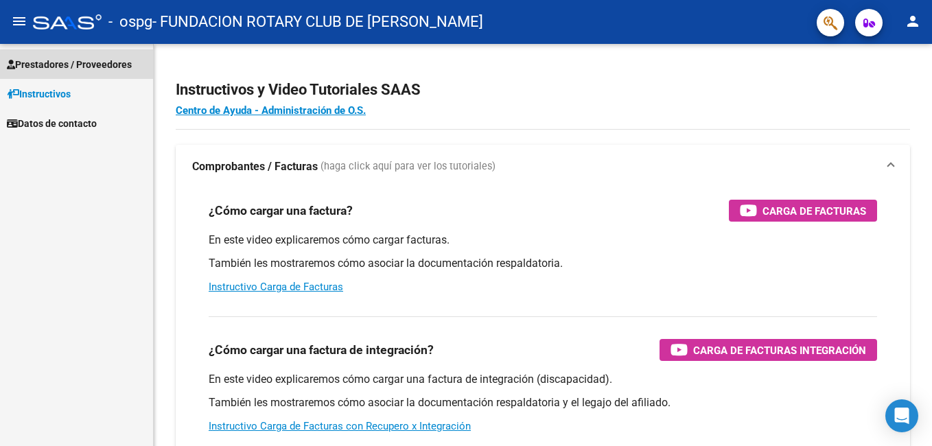
click at [64, 64] on span "Prestadores / Proveedores" at bounding box center [69, 64] width 125 height 15
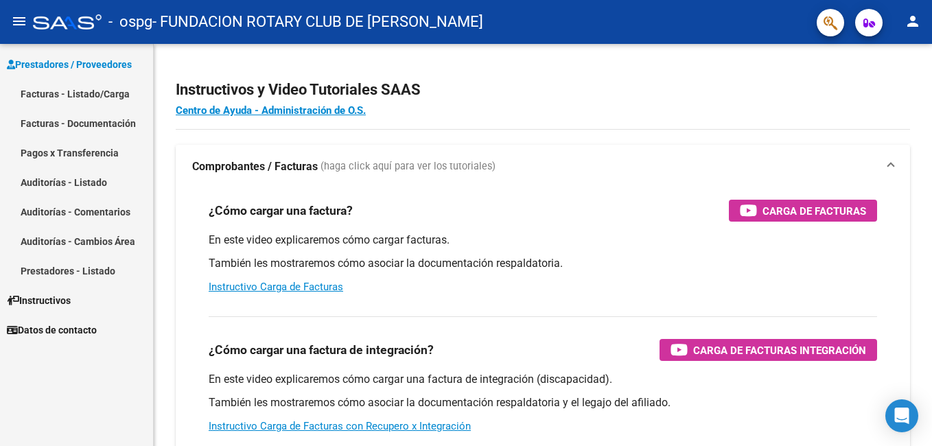
click at [40, 97] on link "Facturas - Listado/Carga" at bounding box center [76, 93] width 153 height 29
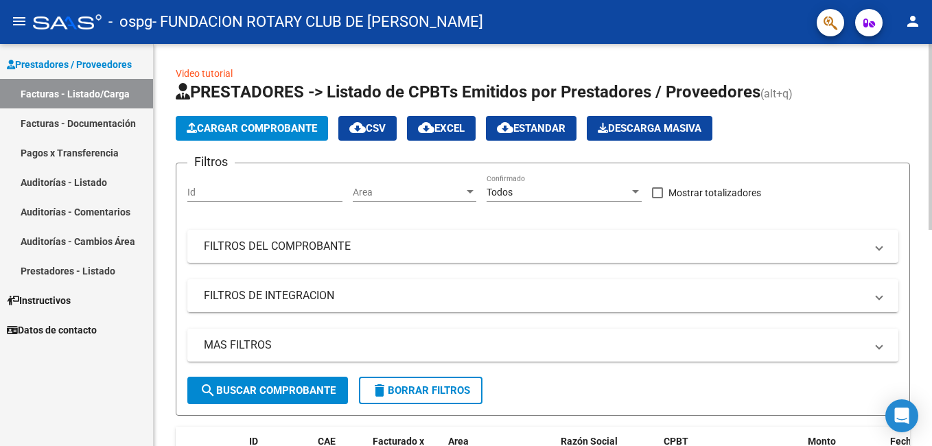
click at [256, 130] on span "Cargar Comprobante" at bounding box center [252, 128] width 130 height 12
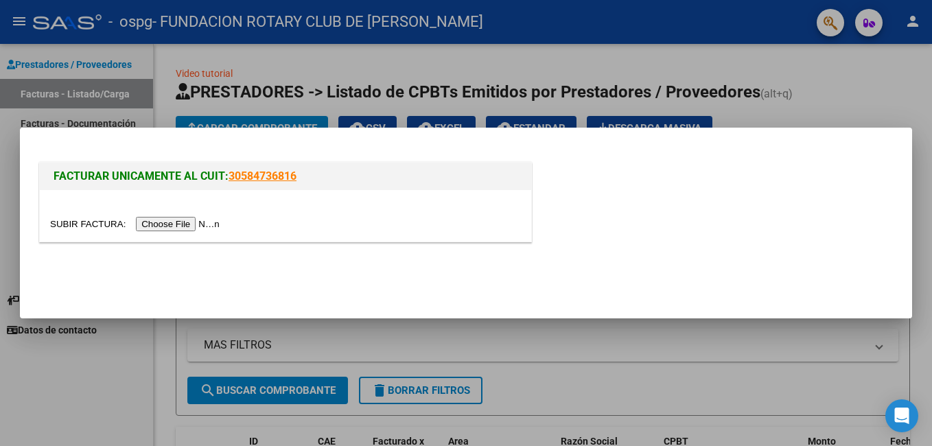
click at [86, 223] on input "file" at bounding box center [137, 224] width 174 height 14
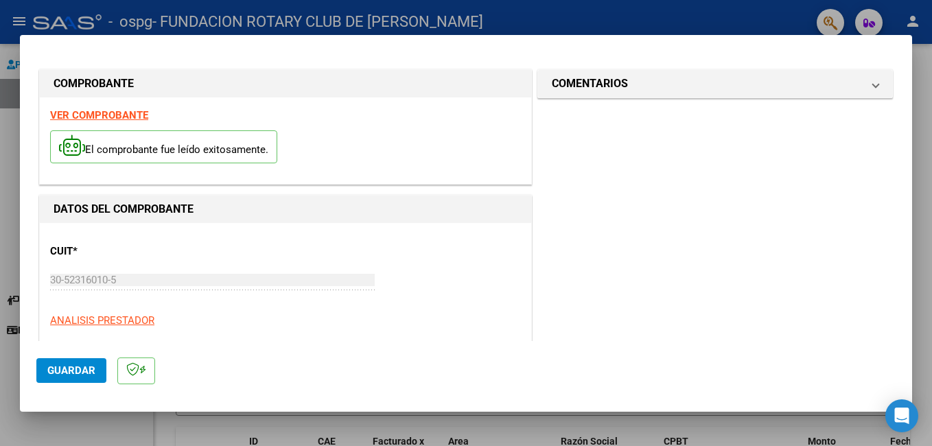
scroll to position [137, 0]
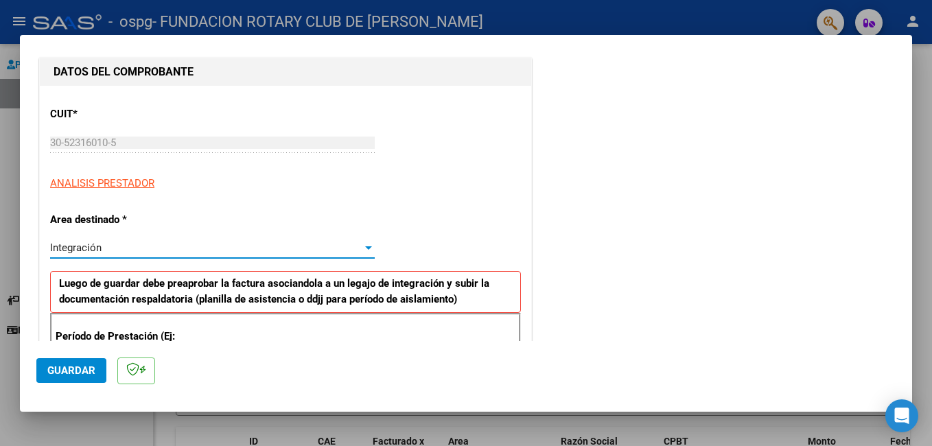
click at [75, 248] on span "Integración" at bounding box center [75, 247] width 51 height 12
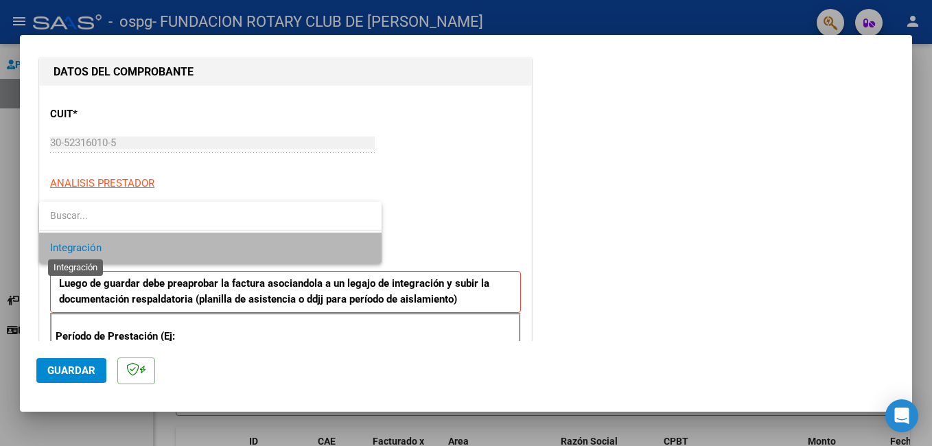
click at [75, 248] on span "Integración" at bounding box center [75, 247] width 51 height 12
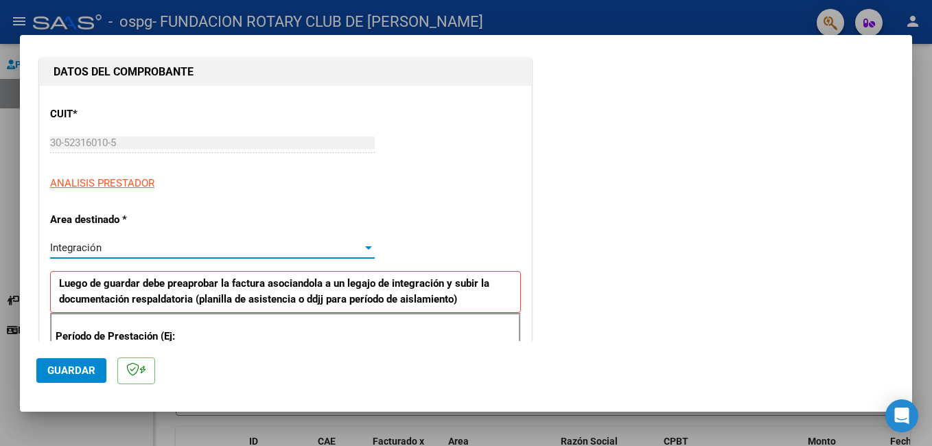
scroll to position [274, 0]
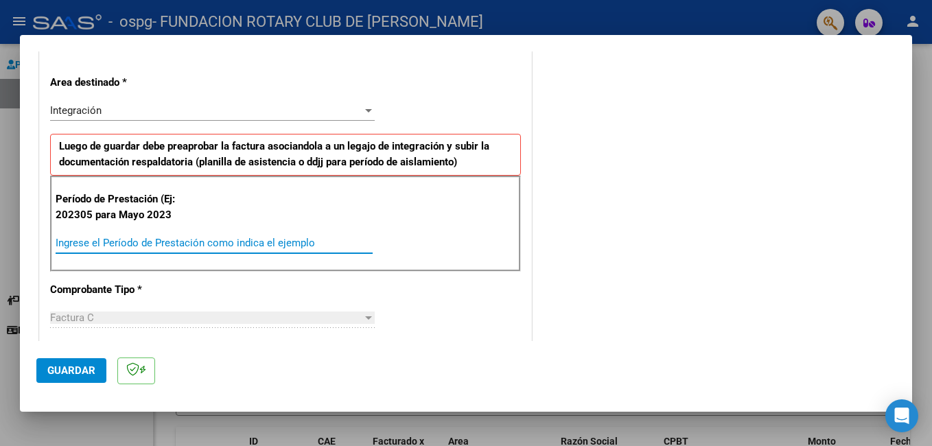
click at [96, 245] on input "Ingrese el Período de Prestación como indica el ejemplo" at bounding box center [214, 243] width 317 height 12
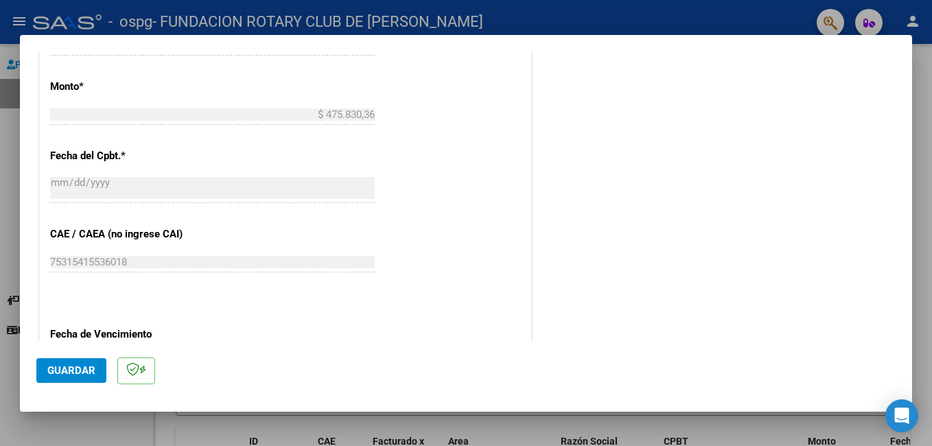
scroll to position [755, 0]
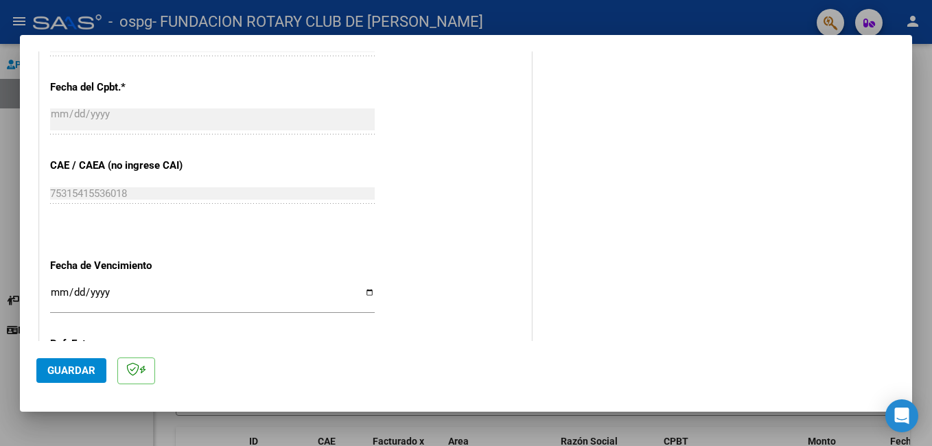
type input "202507"
click at [168, 297] on input "Ingresar la fecha" at bounding box center [212, 298] width 324 height 22
type input "[DATE]"
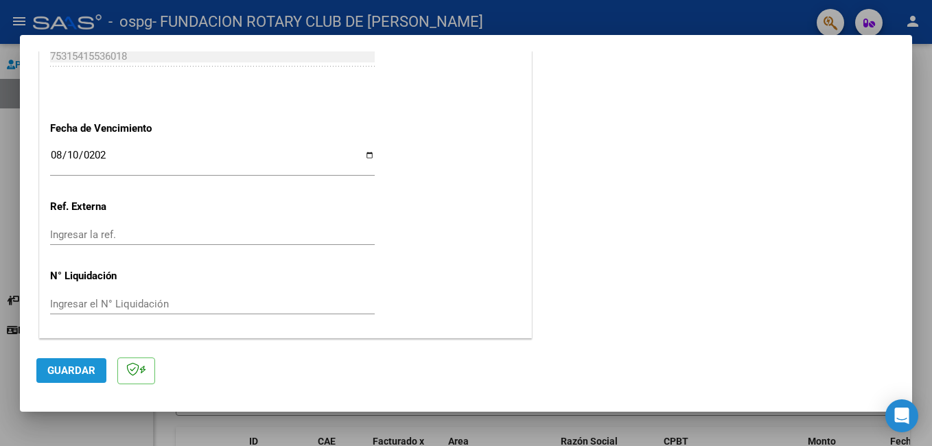
click at [96, 368] on button "Guardar" at bounding box center [71, 370] width 70 height 25
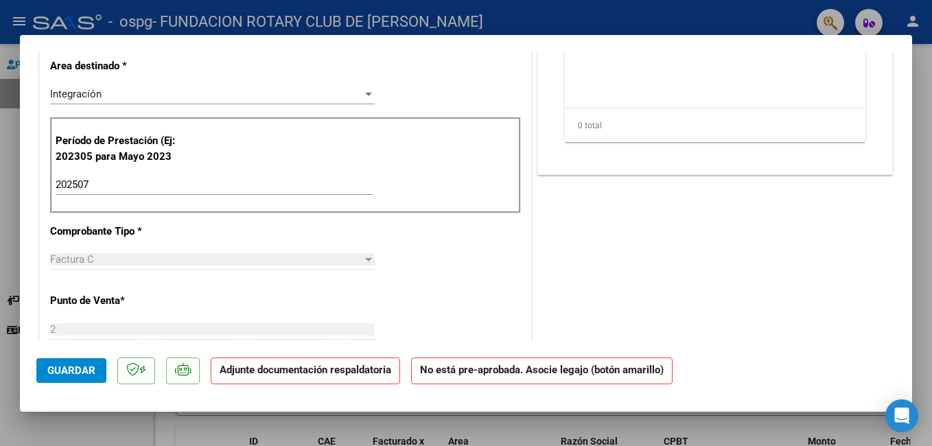
scroll to position [0, 0]
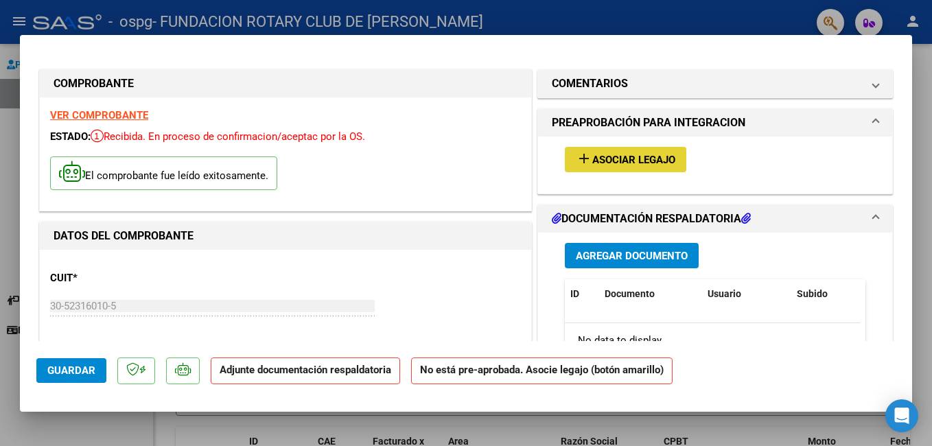
click at [646, 158] on span "Asociar Legajo" at bounding box center [633, 160] width 83 height 12
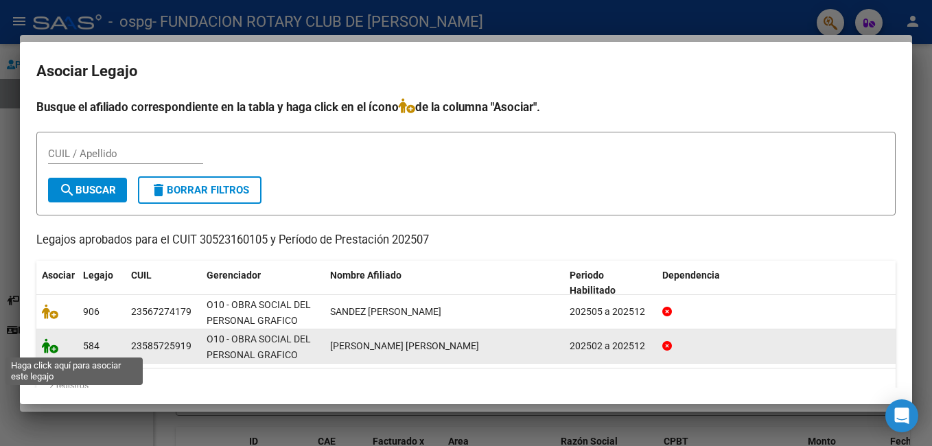
click at [47, 344] on icon at bounding box center [50, 345] width 16 height 15
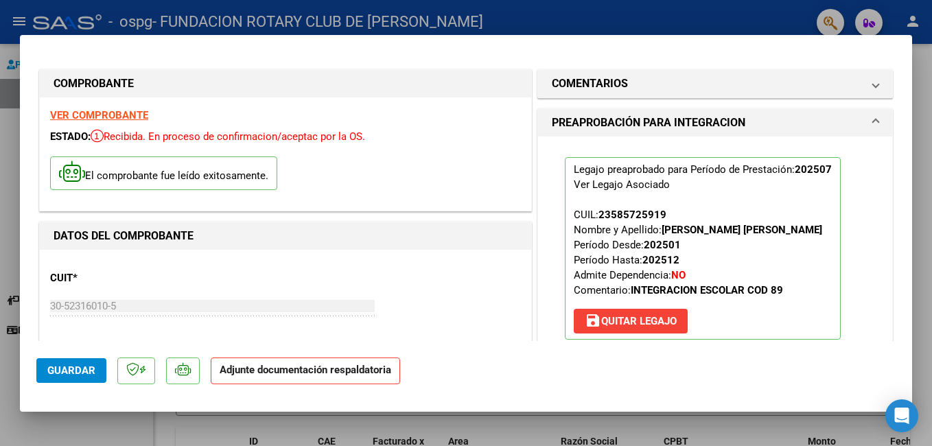
scroll to position [206, 0]
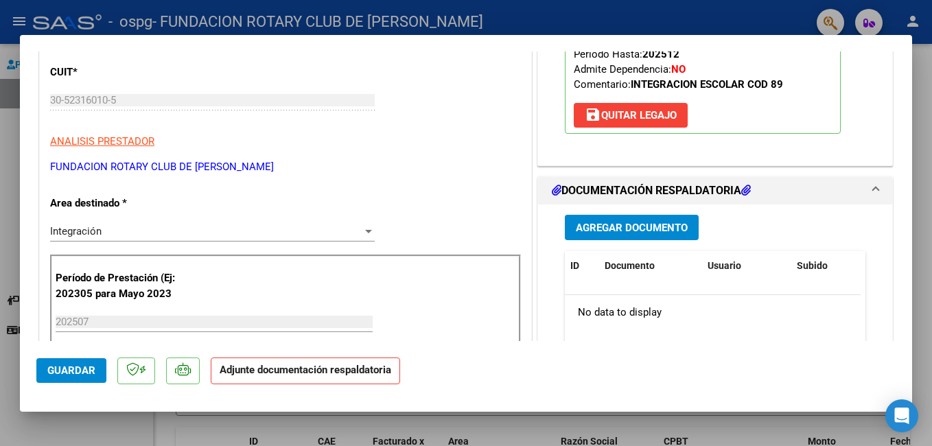
click at [655, 234] on span "Agregar Documento" at bounding box center [632, 228] width 112 height 12
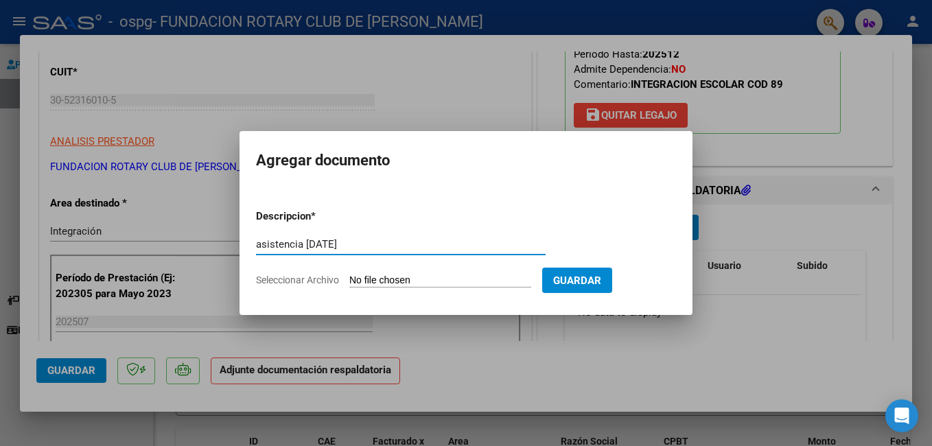
type input "asistencia [DATE]"
click at [539, 206] on form "Descripcion * asistencia [DATE] Escriba aquí una descripcion Seleccionar Archiv…" at bounding box center [466, 248] width 420 height 100
click at [318, 278] on span "Seleccionar Archivo" at bounding box center [297, 279] width 83 height 11
click at [349, 278] on input "Seleccionar Archivo" at bounding box center [440, 280] width 182 height 13
type input "C:\fakepath\[PERSON_NAME].pdf"
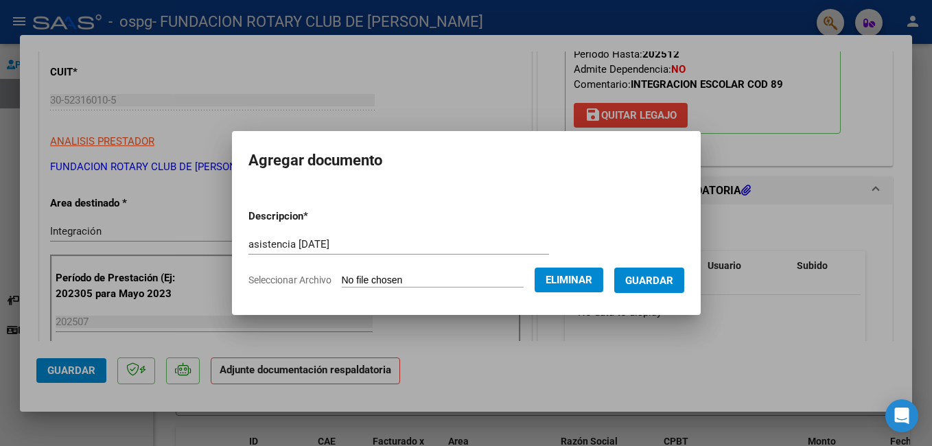
click at [673, 276] on span "Guardar" at bounding box center [649, 280] width 48 height 12
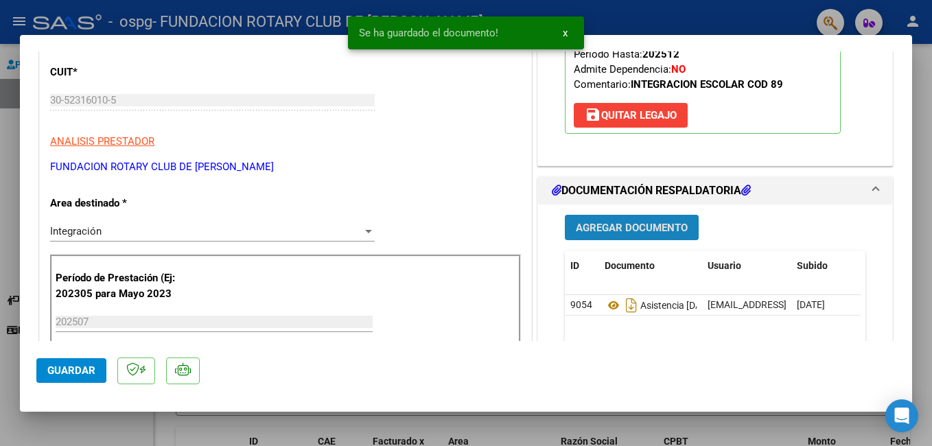
click at [632, 234] on span "Agregar Documento" at bounding box center [632, 228] width 112 height 12
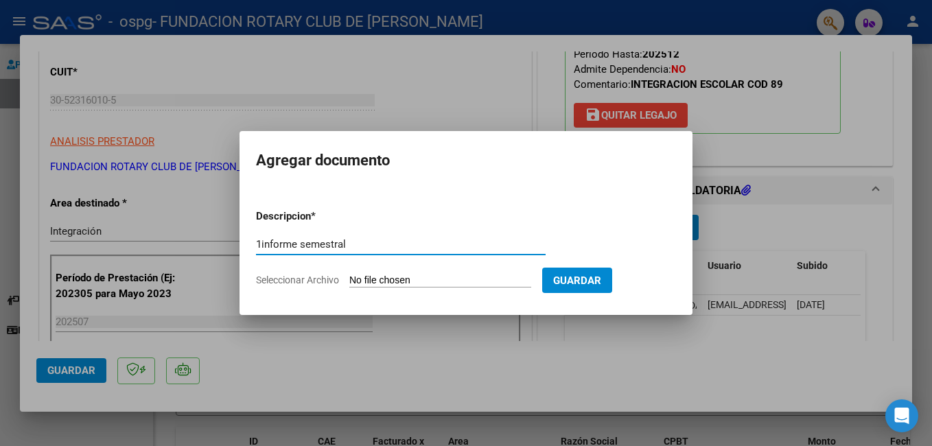
type input "1informe semestral"
click at [283, 283] on span "Seleccionar Archivo" at bounding box center [297, 279] width 83 height 11
click at [349, 283] on input "Seleccionar Archivo" at bounding box center [440, 280] width 182 height 13
type input "C:\fakepath\[PERSON_NAME].pdf"
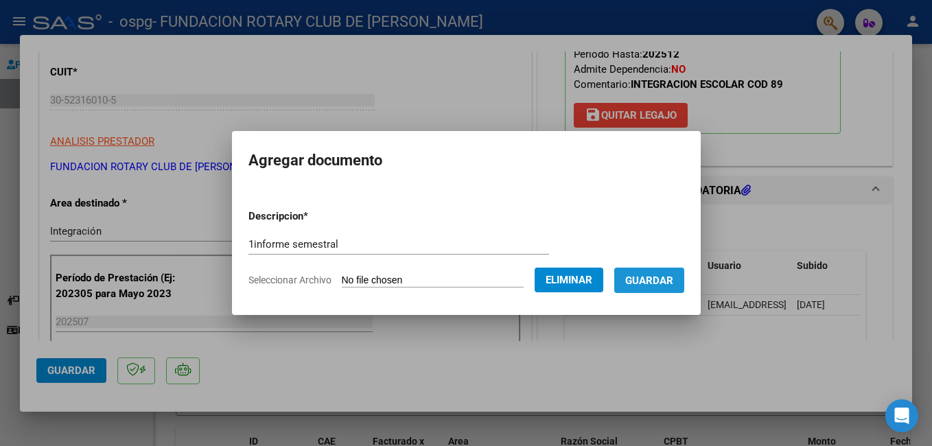
click at [673, 279] on span "Guardar" at bounding box center [649, 280] width 48 height 12
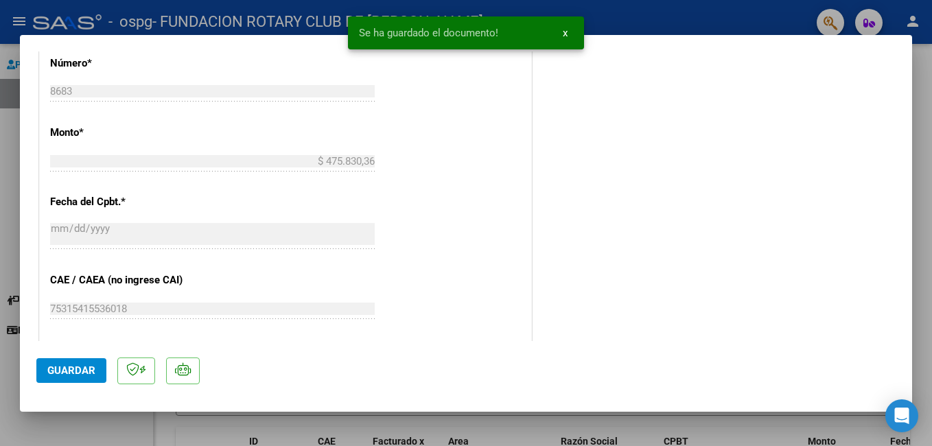
scroll to position [938, 0]
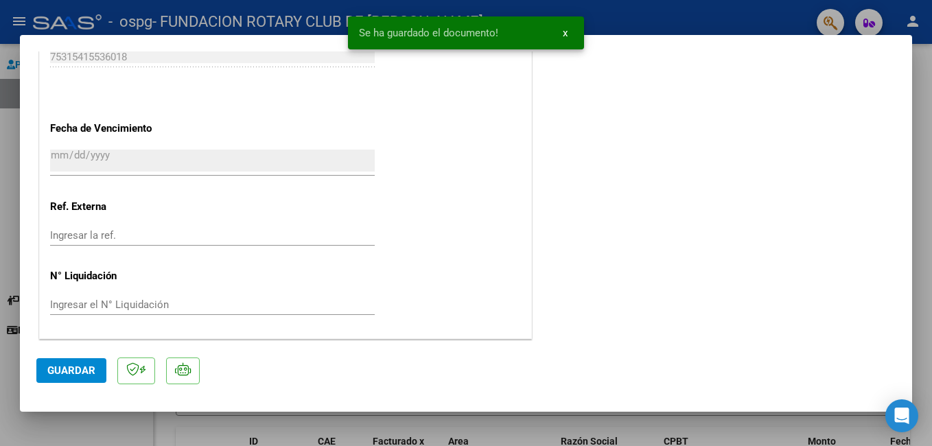
click at [75, 367] on span "Guardar" at bounding box center [71, 370] width 48 height 12
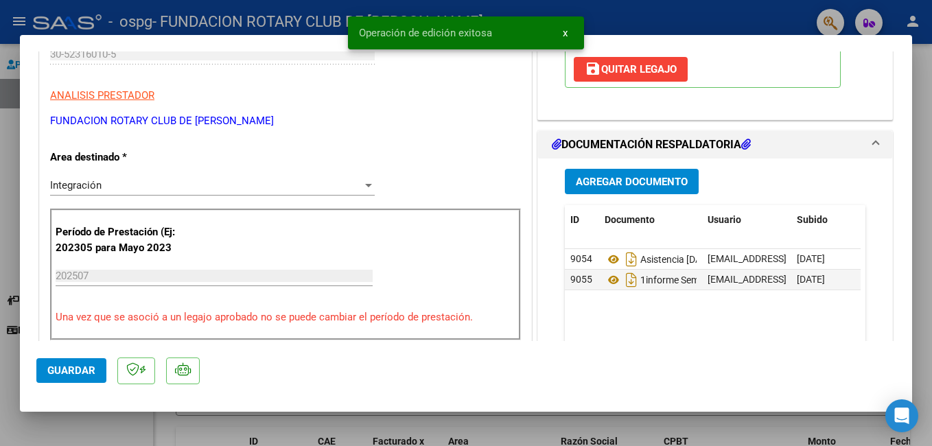
scroll to position [0, 0]
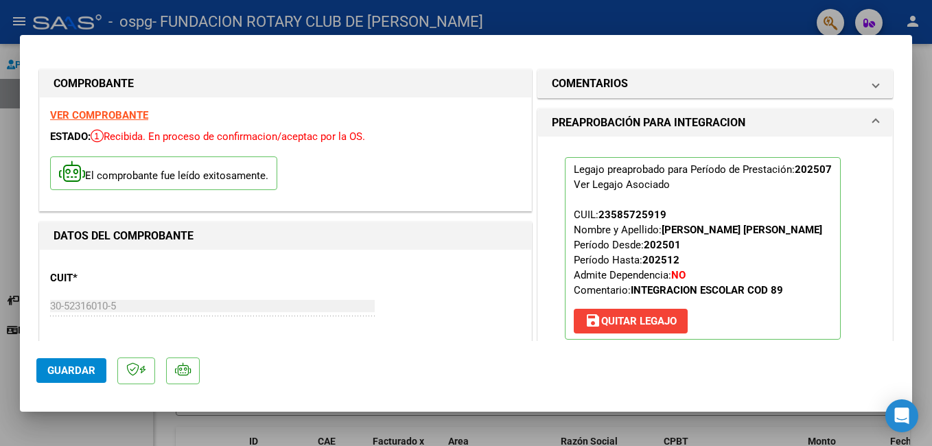
click at [703, 123] on h1 "PREAPROBACIÓN PARA INTEGRACION" at bounding box center [648, 123] width 193 height 16
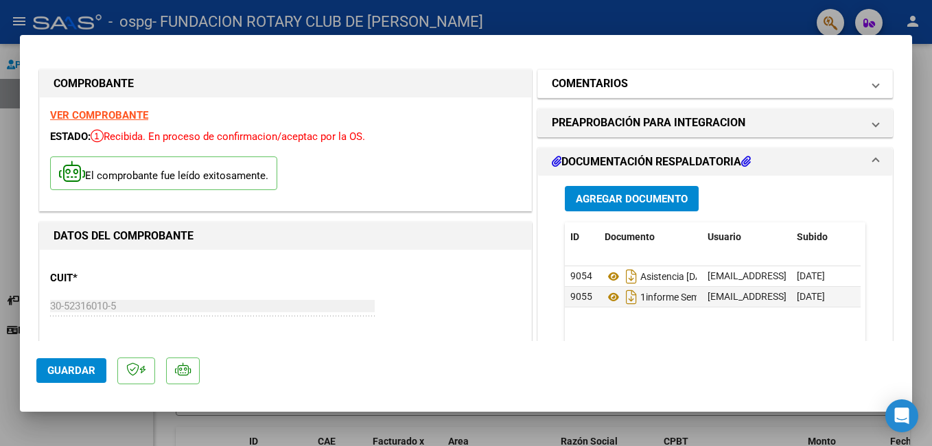
click at [837, 84] on mat-panel-title "COMENTARIOS" at bounding box center [707, 83] width 310 height 16
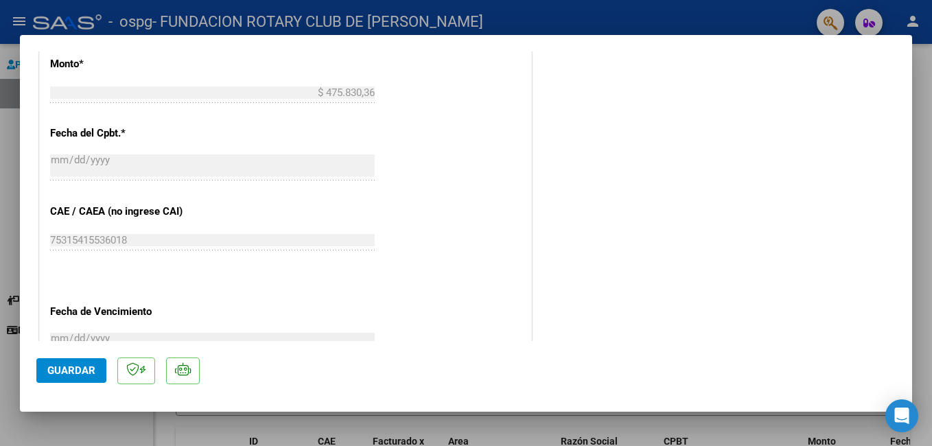
scroll to position [938, 0]
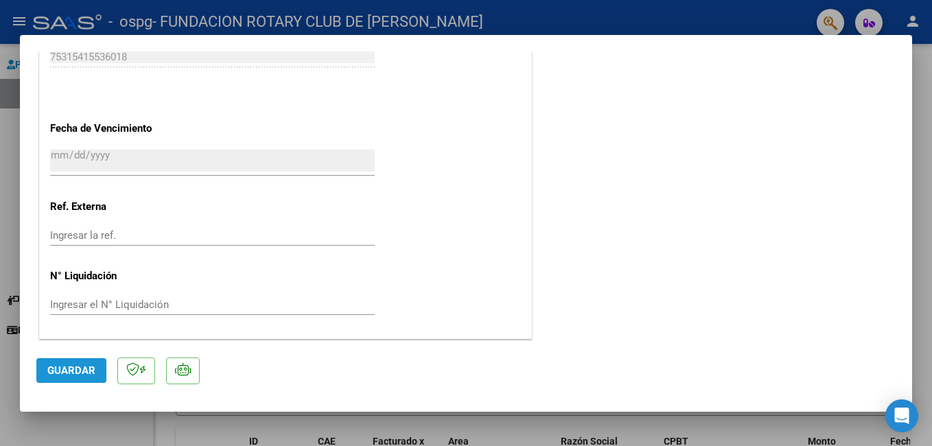
click at [62, 367] on span "Guardar" at bounding box center [71, 370] width 48 height 12
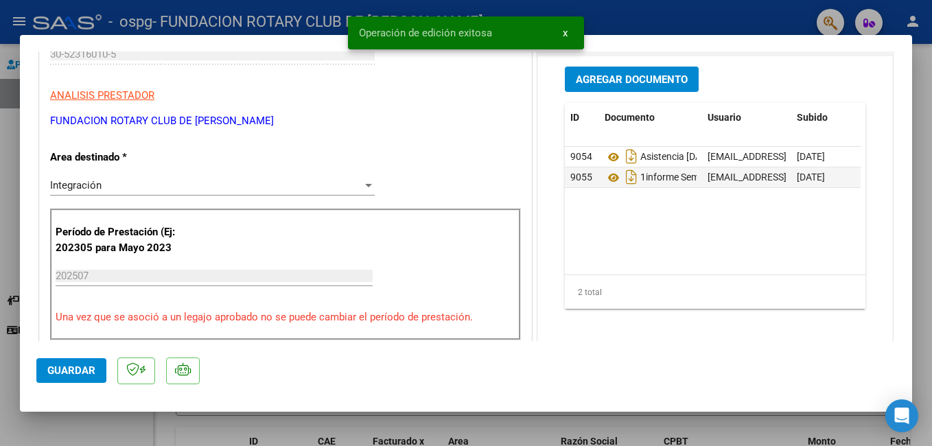
scroll to position [0, 0]
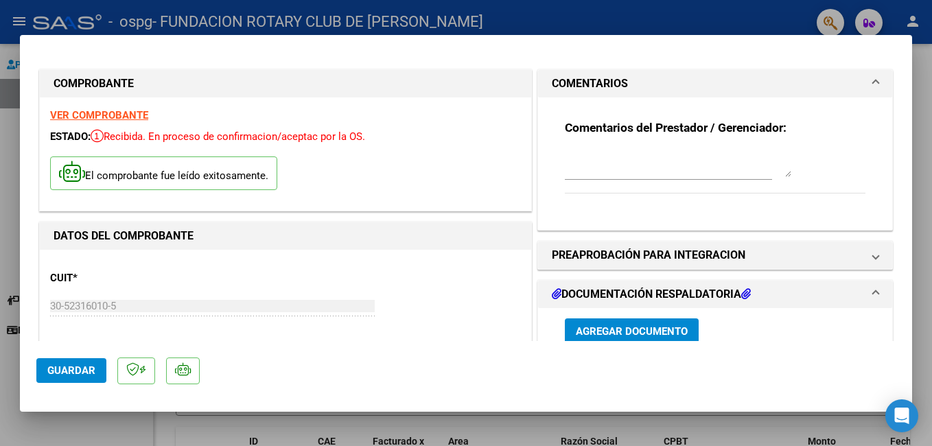
click at [61, 45] on mat-dialog-container "COMPROBANTE VER COMPROBANTE ESTADO: Recibida. En proceso de confirmacion/acepta…" at bounding box center [466, 223] width 892 height 377
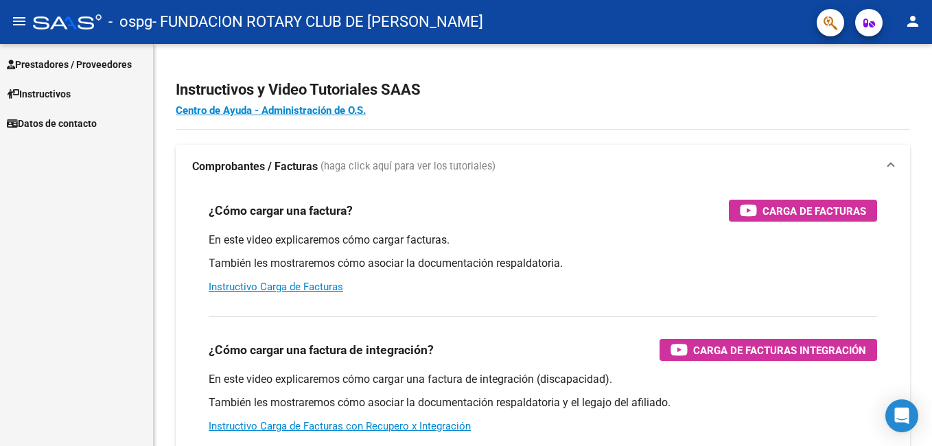
click at [38, 62] on span "Prestadores / Proveedores" at bounding box center [69, 64] width 125 height 15
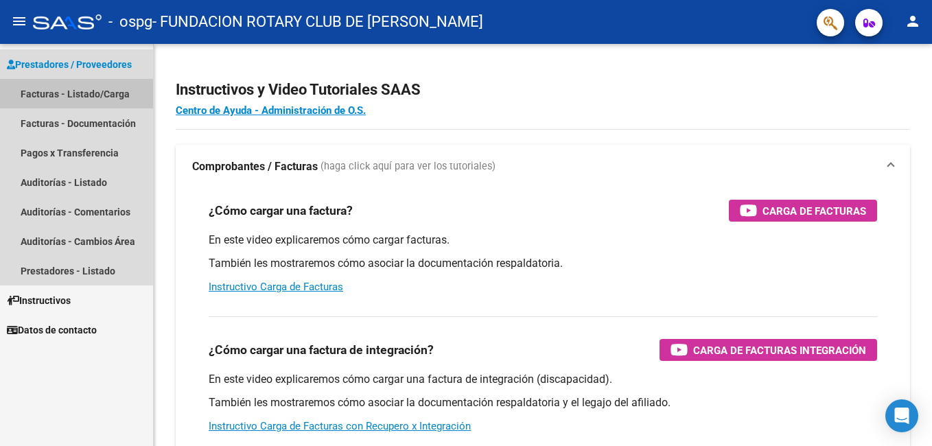
click at [41, 96] on link "Facturas - Listado/Carga" at bounding box center [76, 93] width 153 height 29
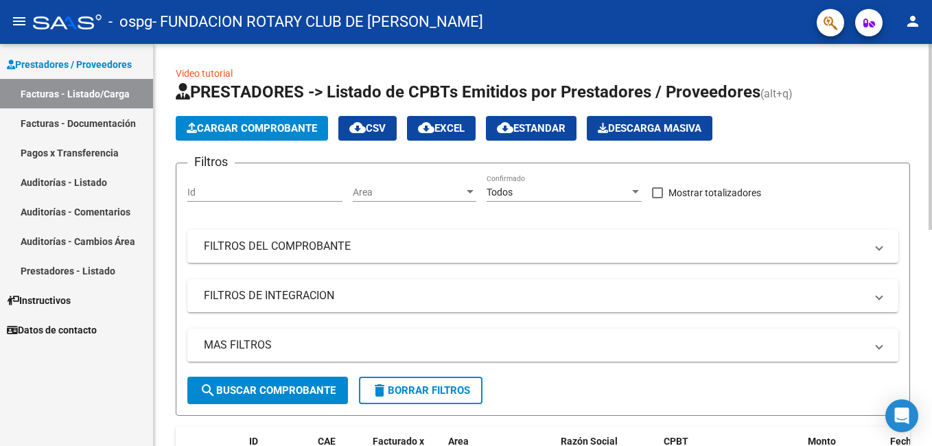
click at [248, 125] on span "Cargar Comprobante" at bounding box center [252, 128] width 130 height 12
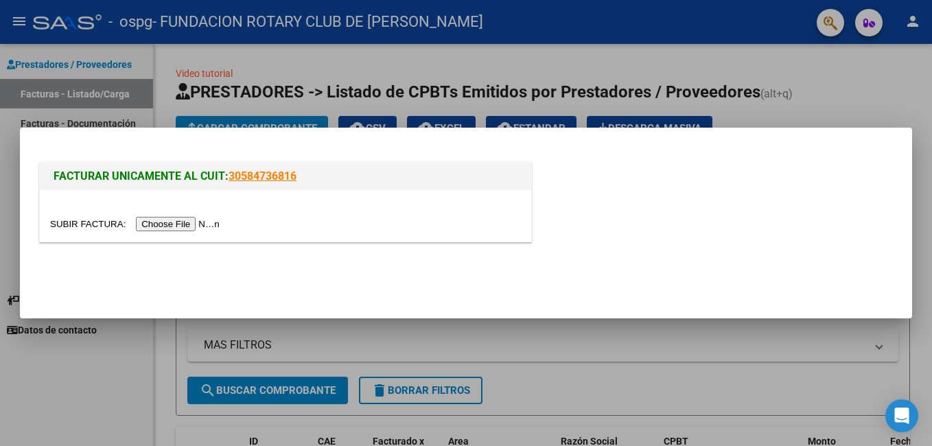
click at [908, 84] on div at bounding box center [466, 223] width 932 height 446
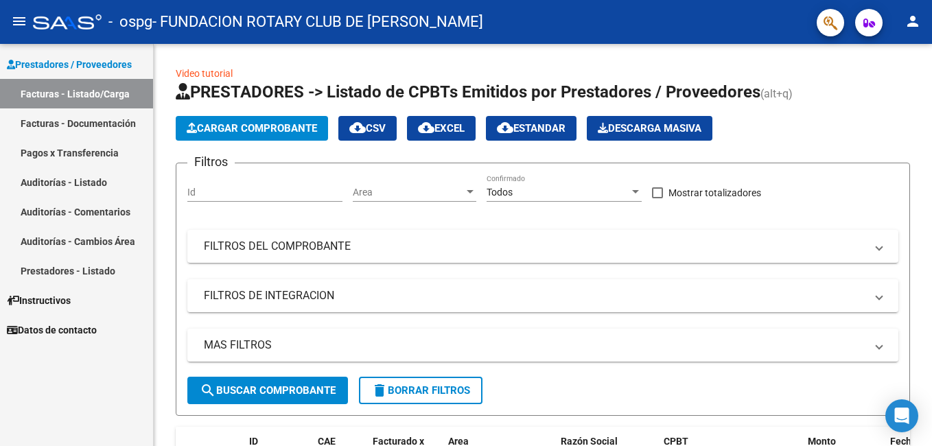
click at [108, 95] on link "Facturas - Listado/Carga" at bounding box center [76, 93] width 153 height 29
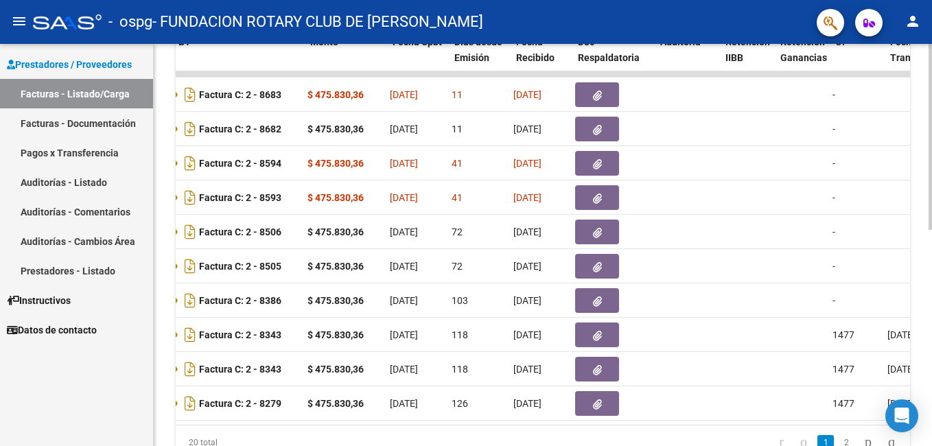
scroll to position [0, 483]
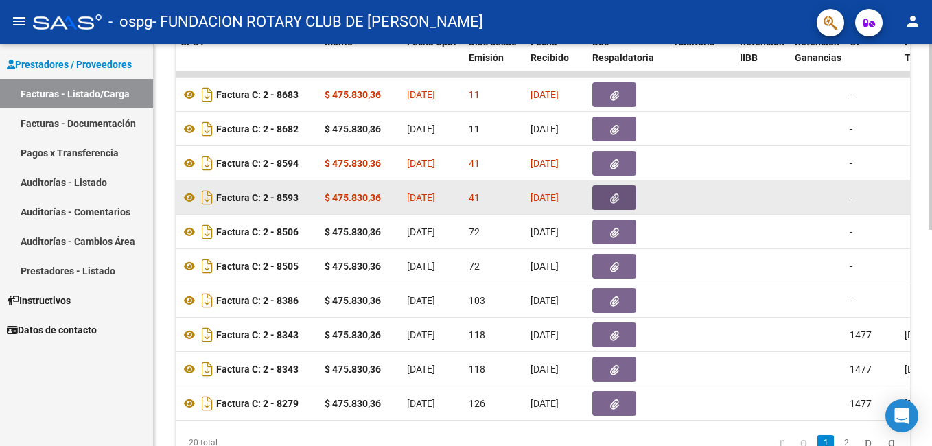
click at [617, 198] on icon "button" at bounding box center [614, 198] width 9 height 10
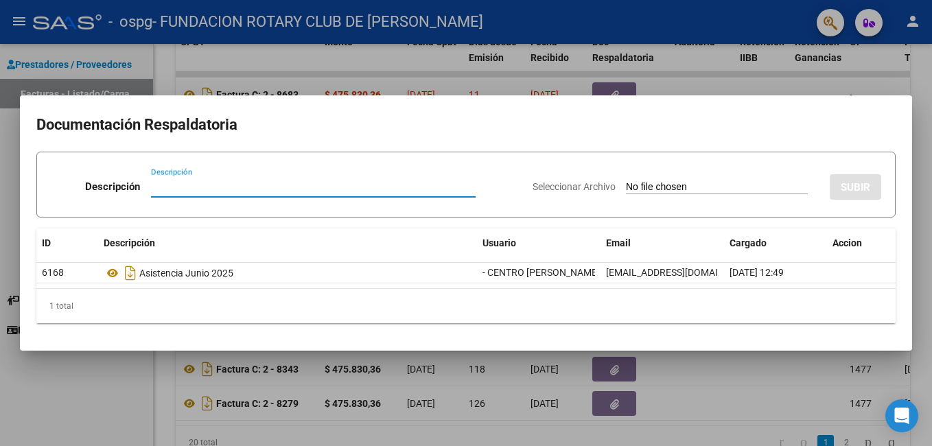
click at [916, 86] on div at bounding box center [466, 223] width 932 height 446
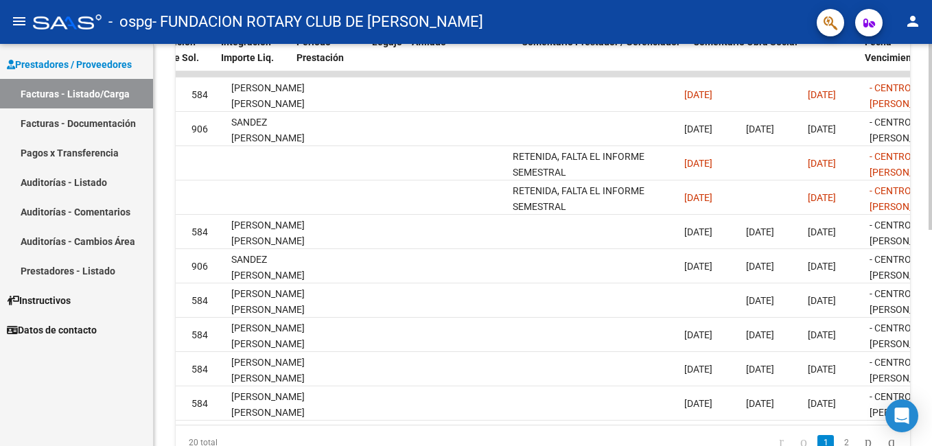
scroll to position [0, 1661]
